Goal: Navigation & Orientation: Find specific page/section

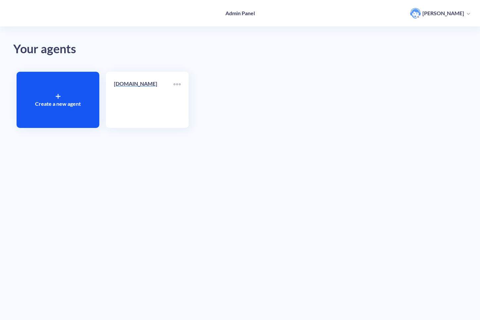
click at [142, 97] on link "[DOMAIN_NAME]" at bounding box center [144, 100] width 60 height 40
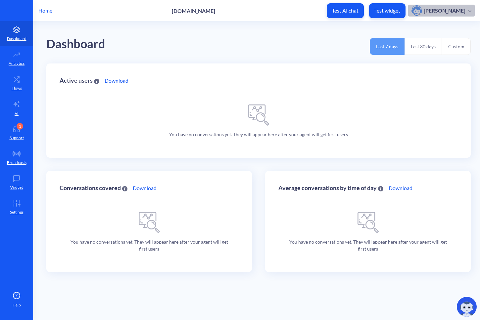
click at [457, 10] on p "[PERSON_NAME]" at bounding box center [445, 10] width 42 height 7
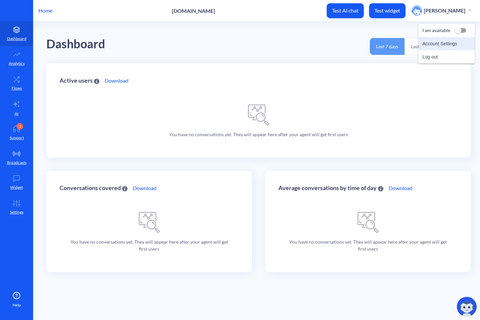
click at [439, 45] on li "Account Settings" at bounding box center [446, 43] width 56 height 13
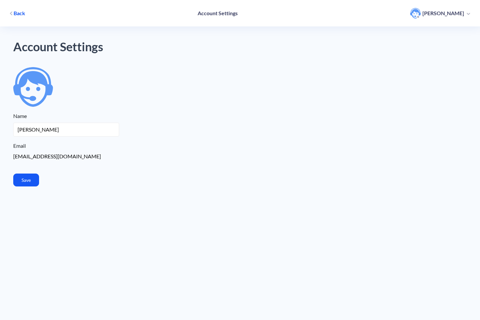
click at [12, 12] on icon "button" at bounding box center [11, 13] width 2 height 3
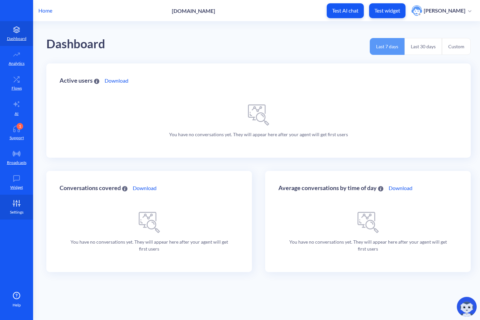
click at [15, 204] on icon at bounding box center [14, 204] width 2 height 0
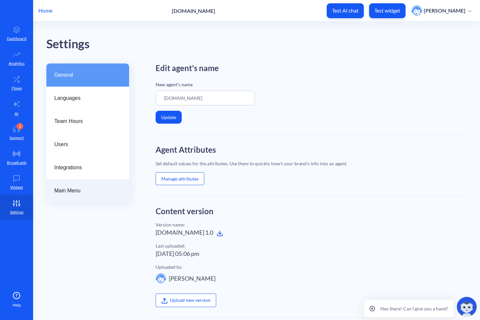
click at [68, 189] on span "Main Menu" at bounding box center [85, 191] width 62 height 8
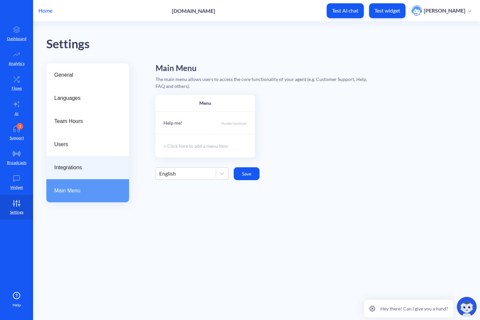
click at [74, 171] on div "Integrations" at bounding box center [87, 167] width 83 height 23
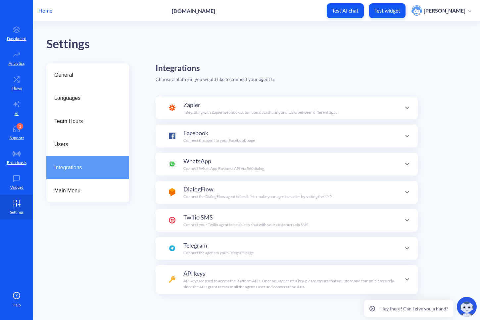
scroll to position [23, 0]
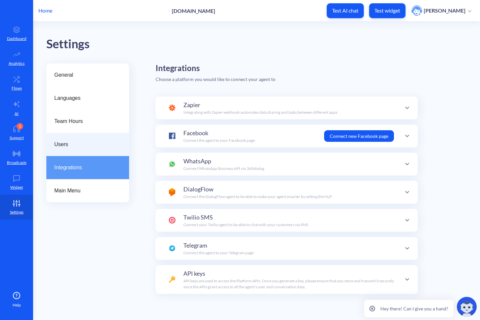
click at [67, 144] on span "Users" at bounding box center [85, 145] width 62 height 8
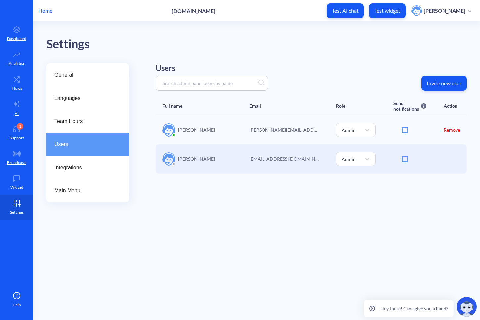
click at [451, 127] on link "Remove" at bounding box center [451, 130] width 17 height 6
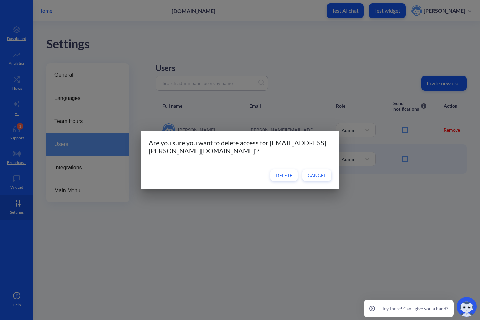
click at [280, 177] on span "Delete" at bounding box center [284, 175] width 17 height 7
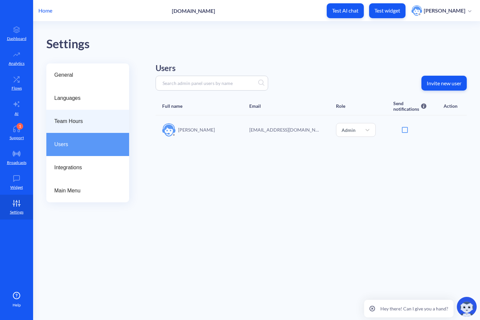
click at [82, 118] on span "Team Hours" at bounding box center [85, 121] width 62 height 8
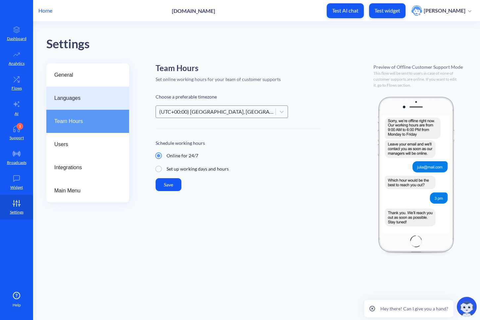
click at [78, 100] on span "Languages" at bounding box center [85, 98] width 62 height 8
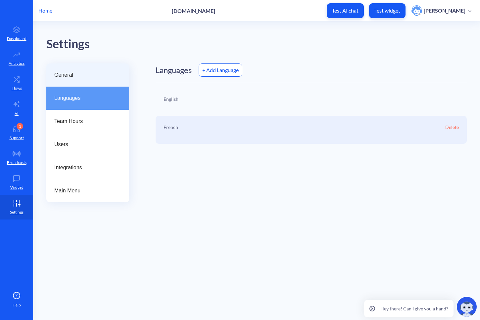
click at [67, 71] on span "General" at bounding box center [85, 75] width 62 height 8
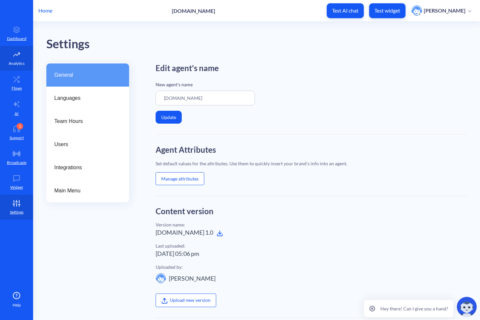
click at [16, 63] on p "Analytics" at bounding box center [17, 64] width 16 height 6
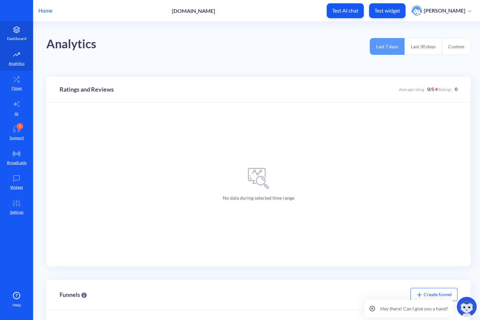
click at [16, 38] on p "Dashboard" at bounding box center [17, 39] width 20 height 6
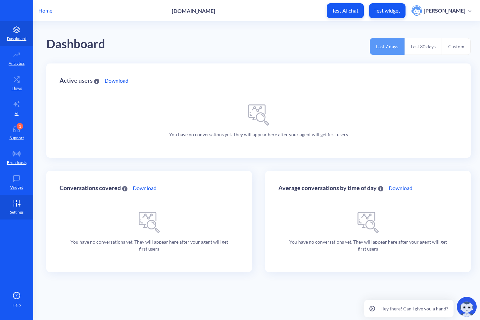
click at [17, 208] on link "Settings" at bounding box center [16, 207] width 33 height 25
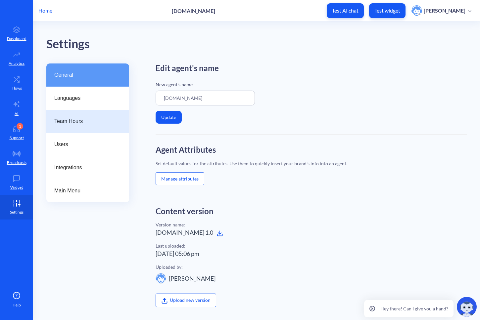
click at [67, 127] on div "Team Hours" at bounding box center [87, 121] width 83 height 23
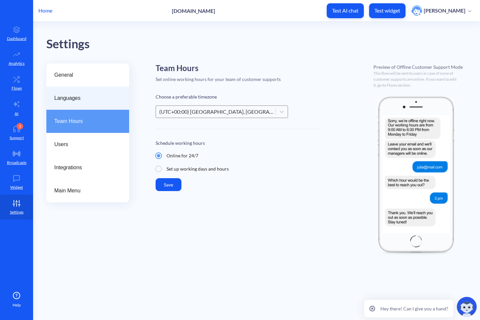
click at [74, 100] on span "Languages" at bounding box center [85, 98] width 62 height 8
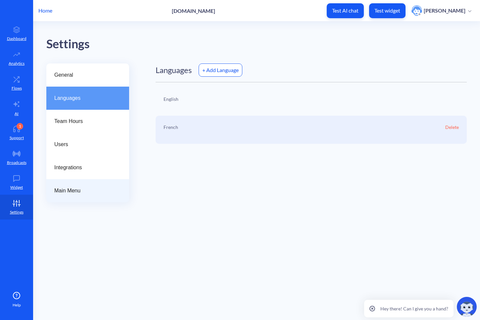
click at [73, 190] on span "Main Menu" at bounding box center [85, 191] width 62 height 8
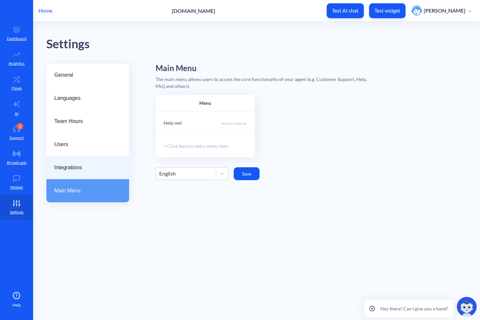
click at [72, 167] on span "Integrations" at bounding box center [85, 168] width 62 height 8
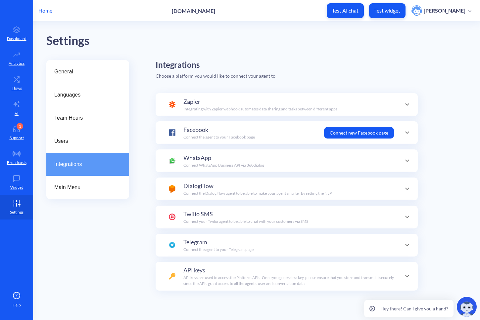
scroll to position [7, 0]
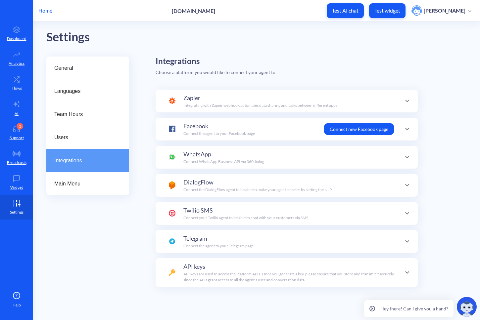
click at [456, 13] on p "[PERSON_NAME]" at bounding box center [445, 10] width 42 height 7
click at [440, 44] on li "Account Settings" at bounding box center [446, 43] width 56 height 13
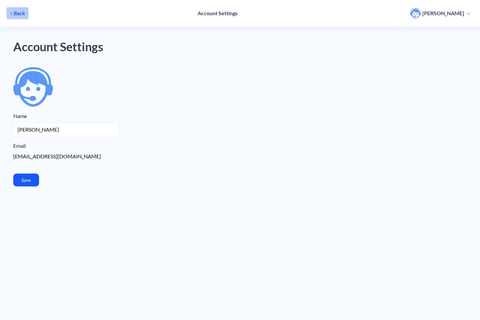
click at [17, 11] on span "Back" at bounding box center [20, 13] width 12 height 7
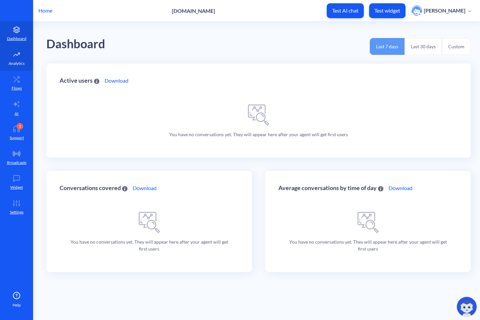
click at [17, 64] on p "Analytics" at bounding box center [17, 64] width 16 height 6
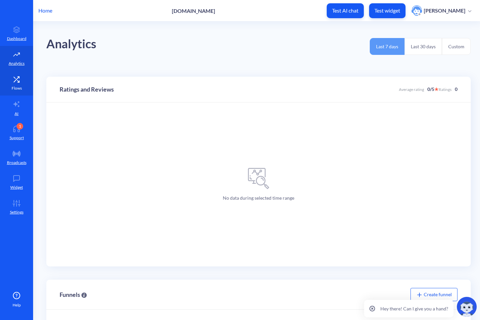
click at [15, 88] on p "Flows" at bounding box center [17, 88] width 10 height 6
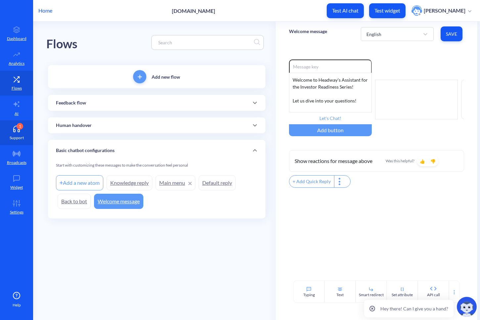
click at [17, 128] on div "1" at bounding box center [20, 126] width 7 height 7
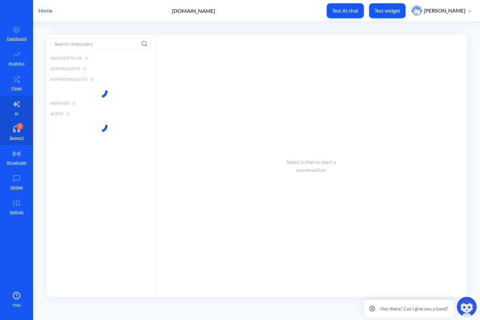
click at [16, 111] on p "AI" at bounding box center [17, 114] width 4 height 6
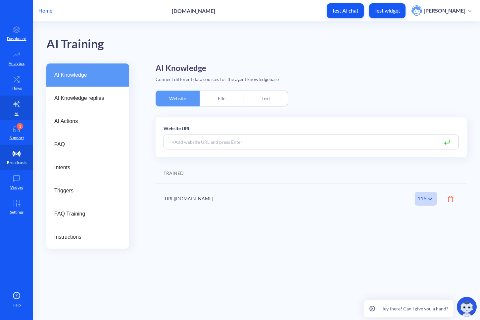
click at [17, 157] on link "Broadcasts" at bounding box center [16, 157] width 33 height 25
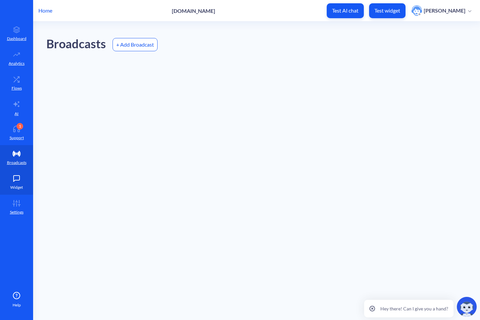
click at [18, 176] on icon at bounding box center [16, 178] width 13 height 7
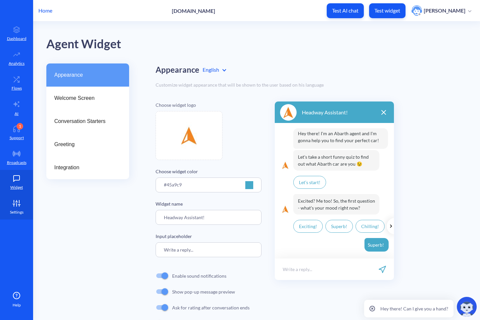
click at [13, 198] on link "Settings" at bounding box center [16, 207] width 33 height 25
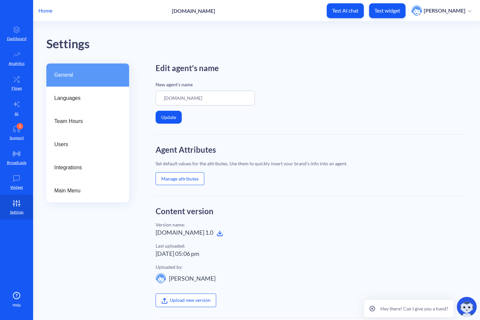
click at [204, 10] on p "[DOMAIN_NAME]" at bounding box center [193, 11] width 43 height 6
click at [442, 13] on p "[PERSON_NAME]" at bounding box center [445, 10] width 42 height 7
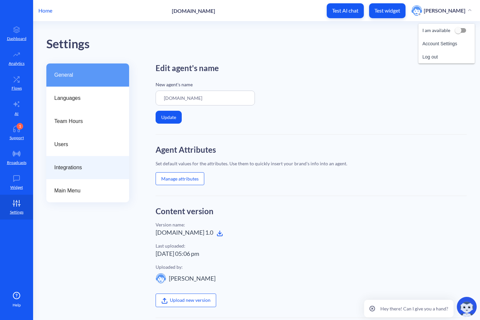
drag, startPoint x: 429, startPoint y: 57, endPoint x: 82, endPoint y: 165, distance: 363.0
click at [83, 167] on div "Home [DOMAIN_NAME] Test AI chat Test widget [PERSON_NAME] I am available Accoun…" at bounding box center [240, 160] width 480 height 320
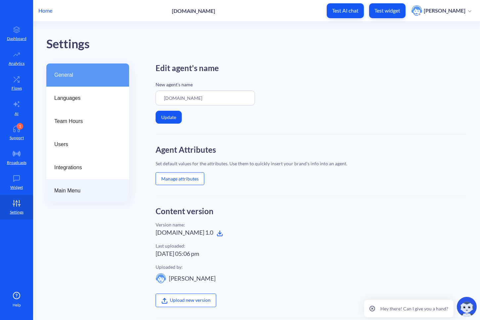
click at [64, 190] on span "Main Menu" at bounding box center [85, 191] width 62 height 8
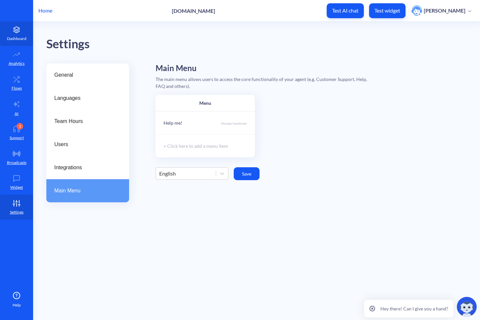
click at [15, 27] on icon at bounding box center [16, 29] width 13 height 7
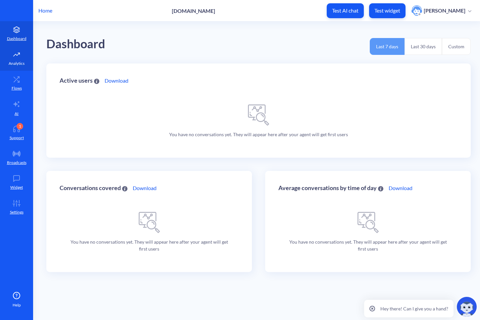
click at [15, 56] on icon at bounding box center [16, 54] width 13 height 7
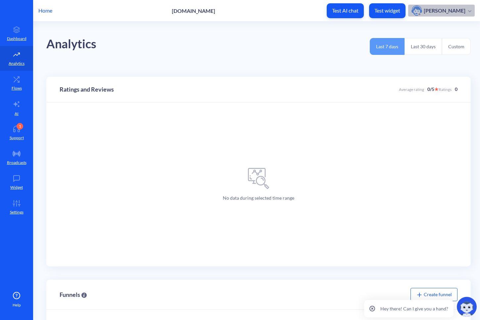
click at [463, 11] on p "[PERSON_NAME]" at bounding box center [445, 10] width 42 height 7
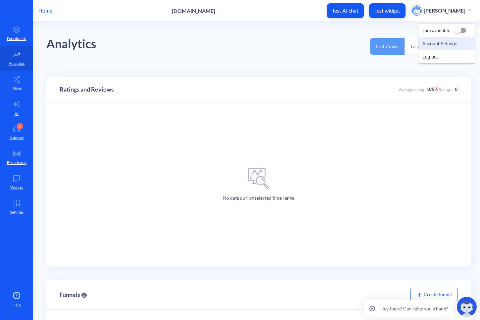
click at [438, 44] on li "Account Settings" at bounding box center [446, 43] width 56 height 13
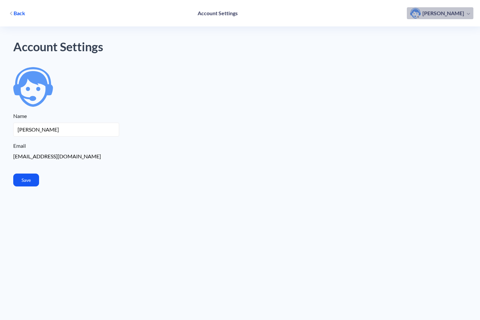
click at [456, 14] on p "[PERSON_NAME]" at bounding box center [443, 13] width 42 height 7
click at [19, 13] on span "Back" at bounding box center [20, 13] width 12 height 7
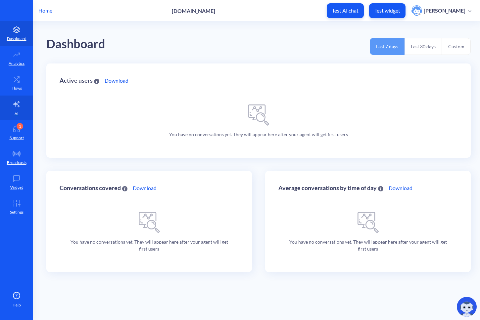
click at [16, 108] on icon at bounding box center [17, 104] width 8 height 8
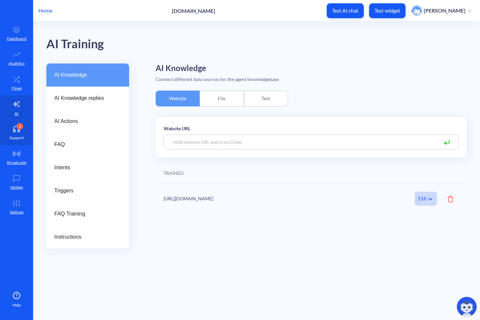
click at [20, 139] on p "Support" at bounding box center [17, 138] width 14 height 6
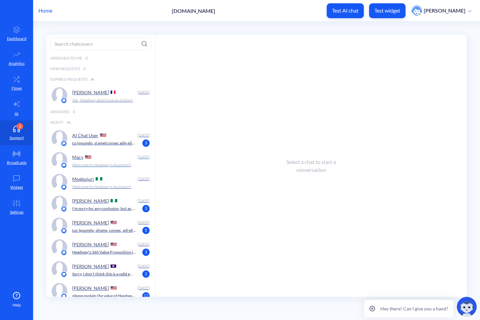
click at [96, 161] on div "Macy [DATE] Welcome to Headway's Assistant for the Investor Readiness Series! L…" at bounding box center [111, 160] width 78 height 17
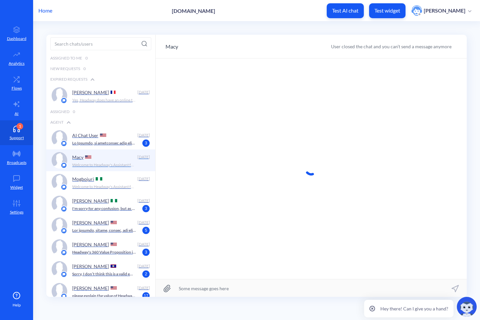
scroll to position [0, 0]
